Goal: Information Seeking & Learning: Learn about a topic

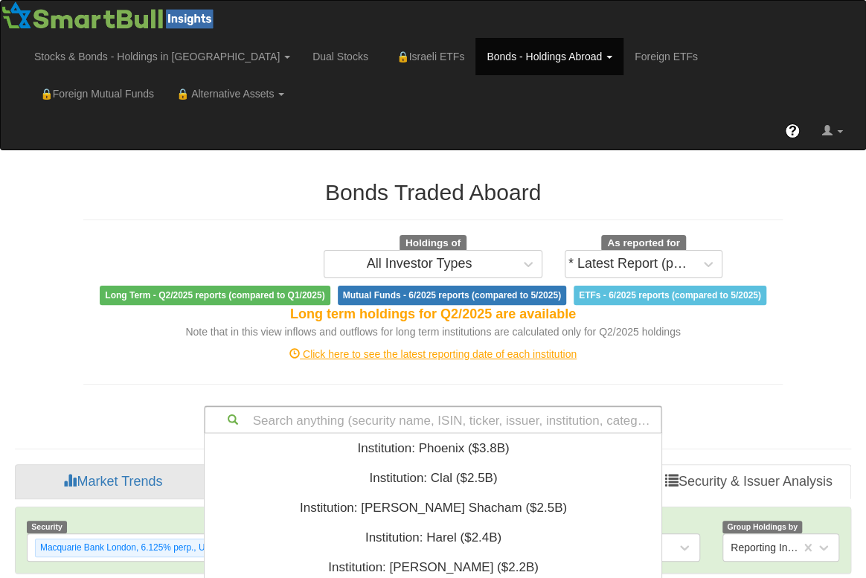
click at [510, 415] on div "Search anything (security name, ISIN, ticker, issuer, institution, category)...…" at bounding box center [433, 420] width 459 height 28
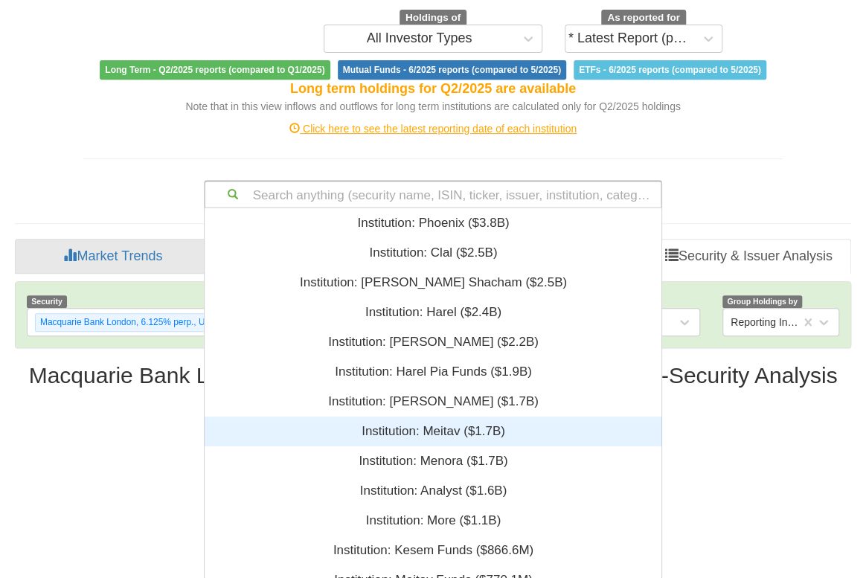
scroll to position [360, 447]
paste input "Israel 34s -103.70 offer 10mm Israel 35 -104.45 10mm"
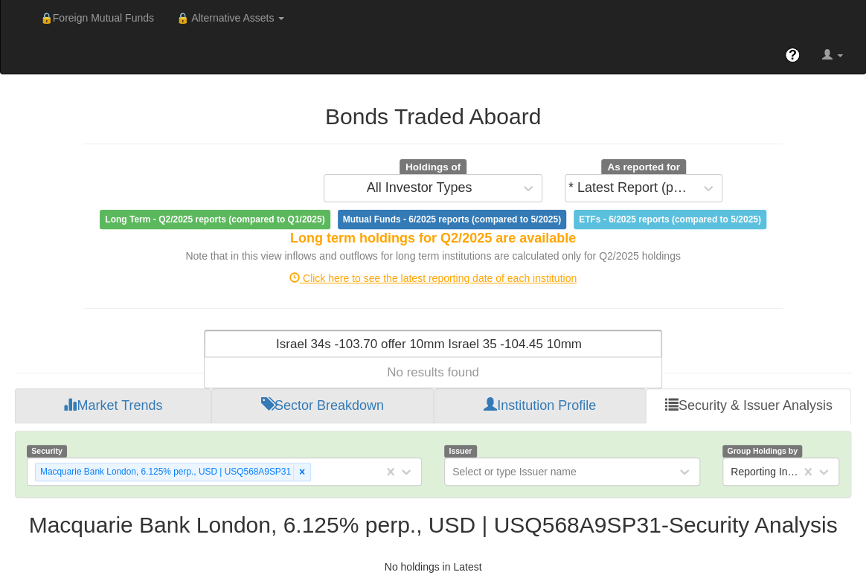
scroll to position [74, 0]
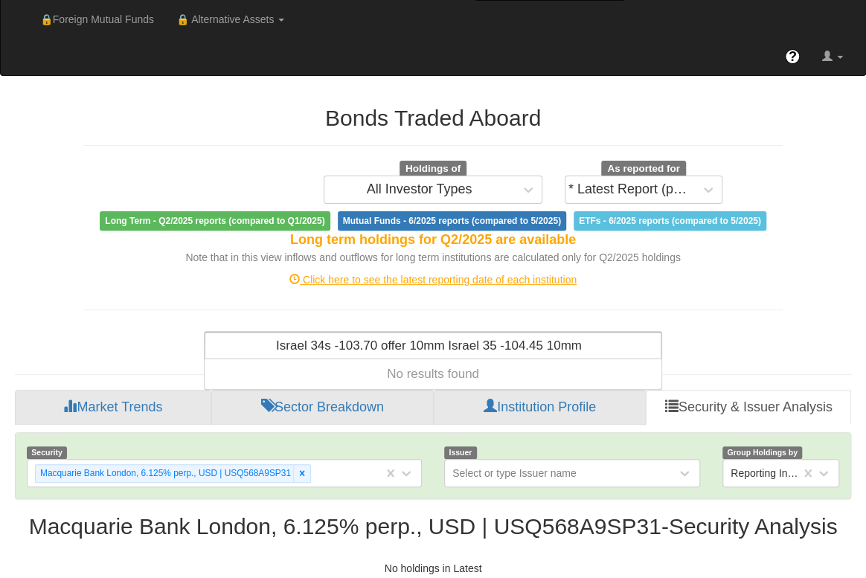
type input "Israel 34s -103.70 offer 10mm Israel 35 -104.45 10mm"
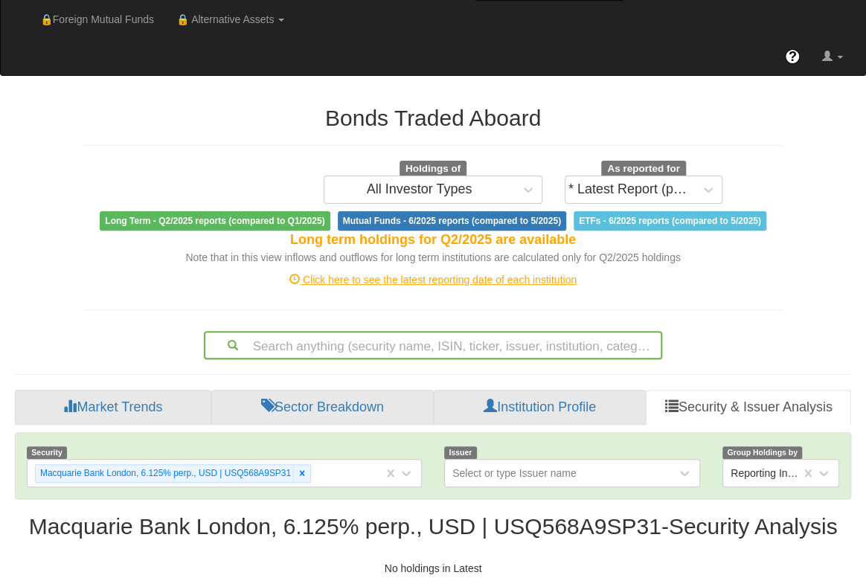
scroll to position [225, 0]
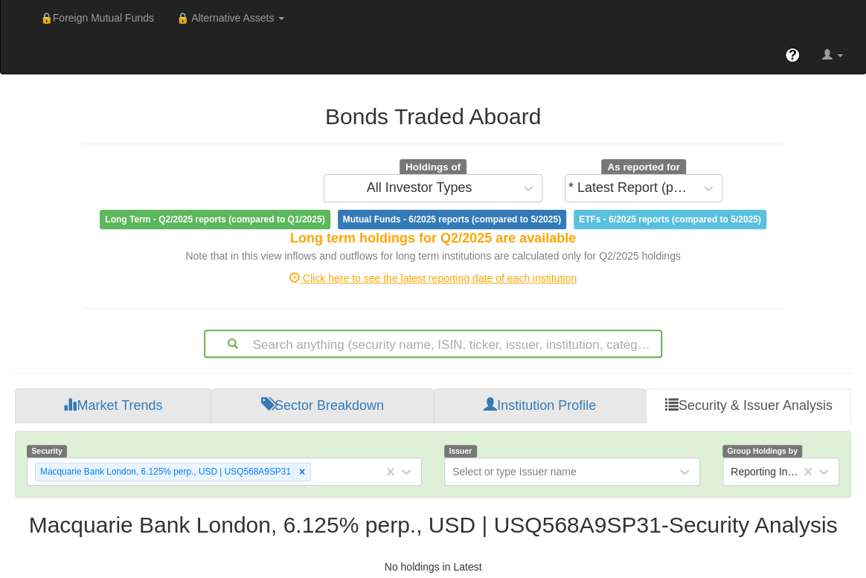
click at [435, 338] on div "Search anything (security name, ISIN, ticker, issuer, institution, category)..." at bounding box center [433, 344] width 459 height 28
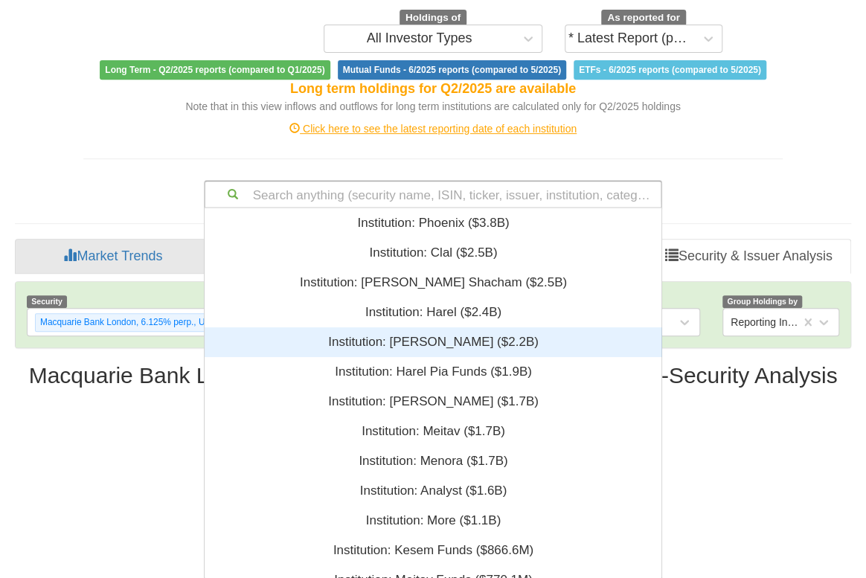
scroll to position [10, 11]
paste input "IL0011971442"
type input "IL0011971442"
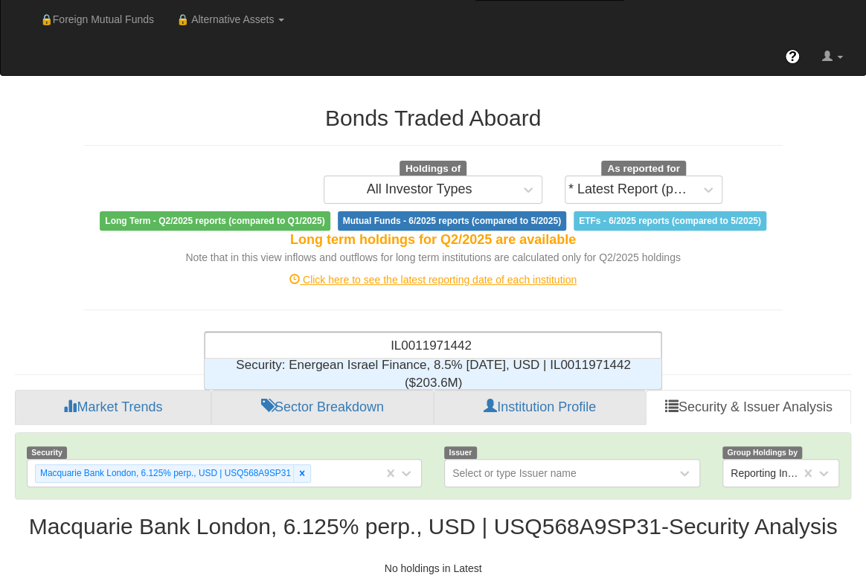
click at [470, 359] on div "Security: ‎Energean Israel Finance, 8.5% [DATE], USD | IL0011971442 ‎($203.6M)‏" at bounding box center [434, 374] width 458 height 30
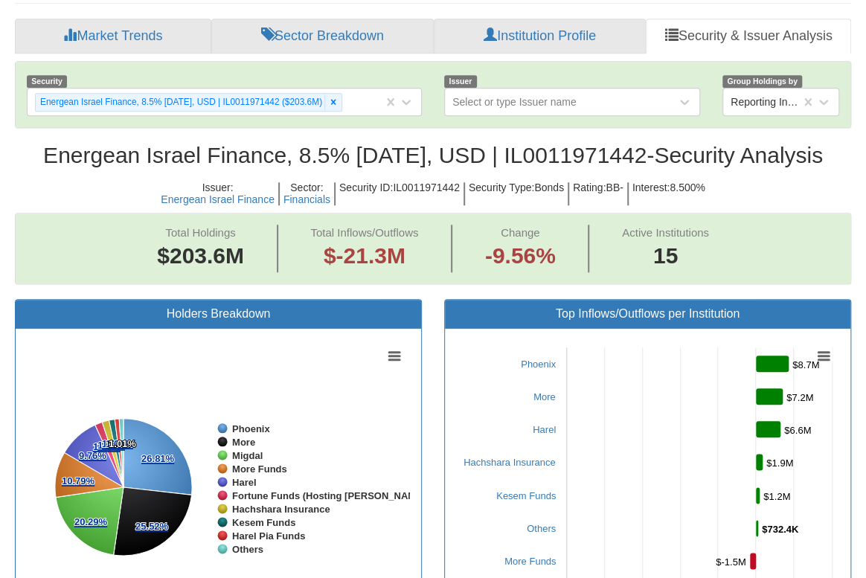
scroll to position [107, 0]
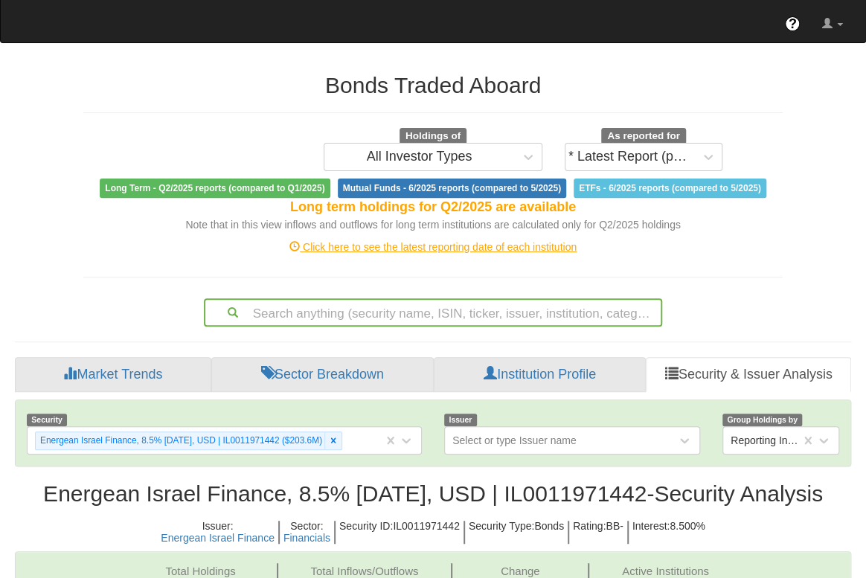
drag, startPoint x: 558, startPoint y: 59, endPoint x: 558, endPoint y: 44, distance: 14.9
click at [558, 59] on div "Bonds Traded Aboard Holdings of All Investor Types As reported for * Latest Rep…" at bounding box center [433, 192] width 722 height 269
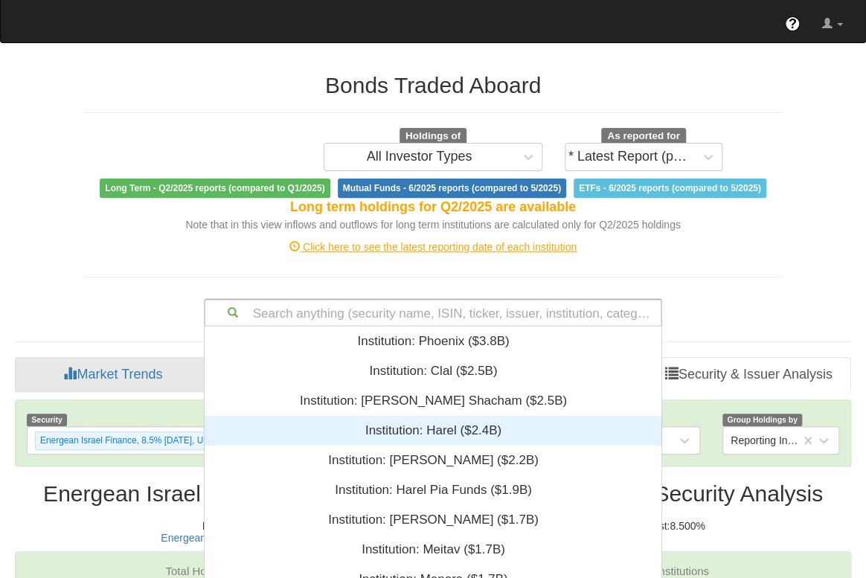
scroll to position [225, 0]
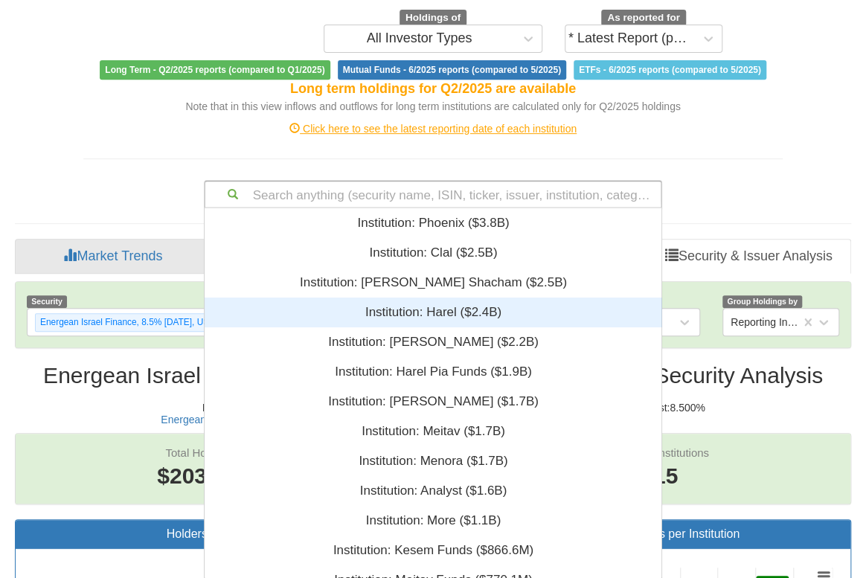
click at [465, 208] on div "Search anything (security name, ISIN, ticker, issuer, institution, category)...…" at bounding box center [433, 194] width 459 height 28
paste input "US05578QAH65"
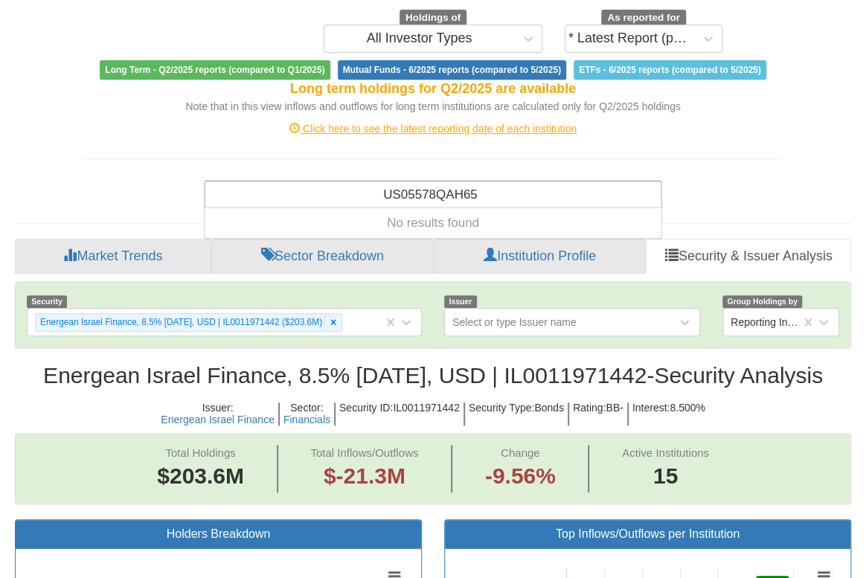
type input "US05578QAH65"
